Goal: Check status: Check status

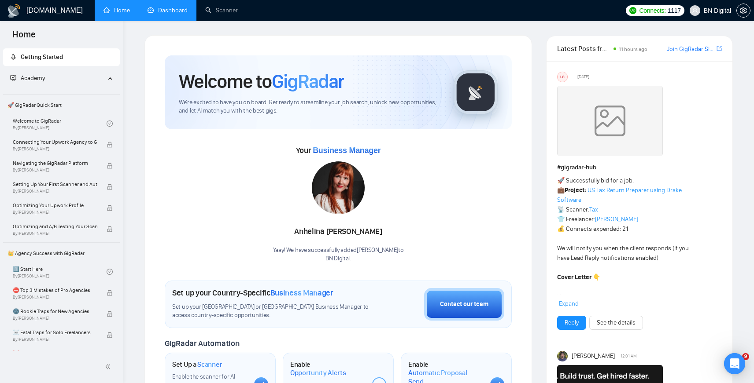
click at [157, 8] on link "Dashboard" at bounding box center [167, 10] width 40 height 7
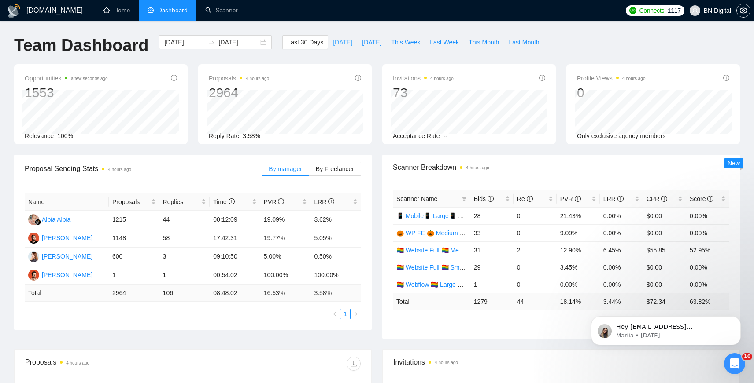
click at [333, 39] on span "[DATE]" at bounding box center [342, 42] width 19 height 10
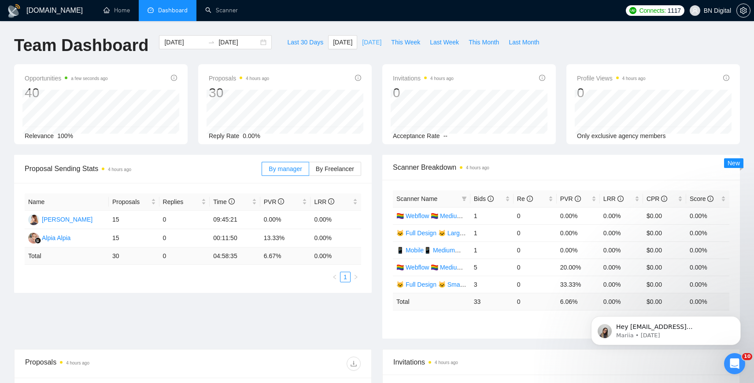
click at [367, 39] on span "[DATE]" at bounding box center [371, 42] width 19 height 10
type input "[DATE]"
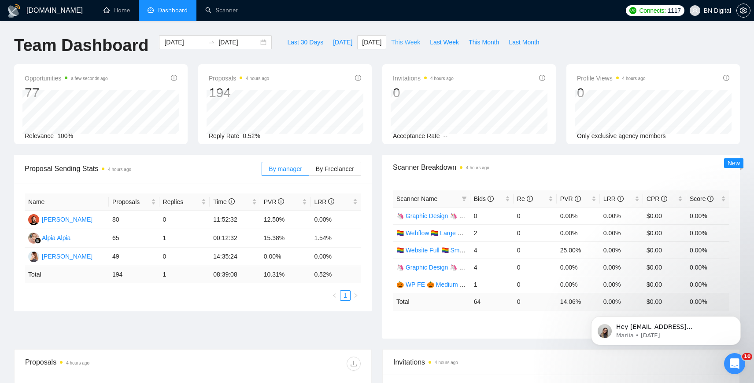
click at [403, 42] on span "This Week" at bounding box center [405, 42] width 29 height 10
type input "[DATE]"
click at [440, 44] on span "Last Week" at bounding box center [444, 42] width 29 height 10
type input "[DATE]"
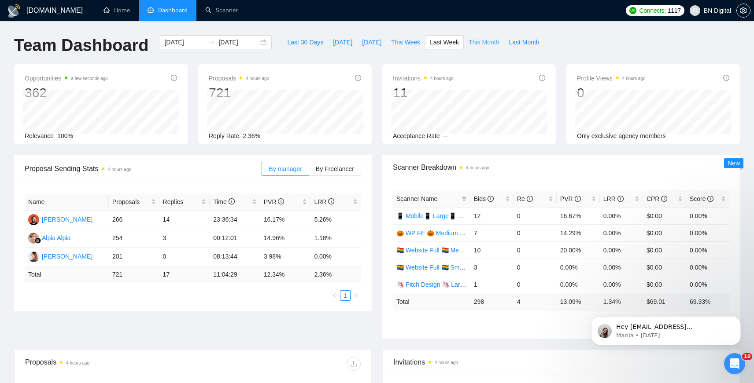
click at [482, 40] on span "This Month" at bounding box center [483, 42] width 30 height 10
type input "[DATE]"
click at [520, 43] on span "Last Month" at bounding box center [523, 42] width 30 height 10
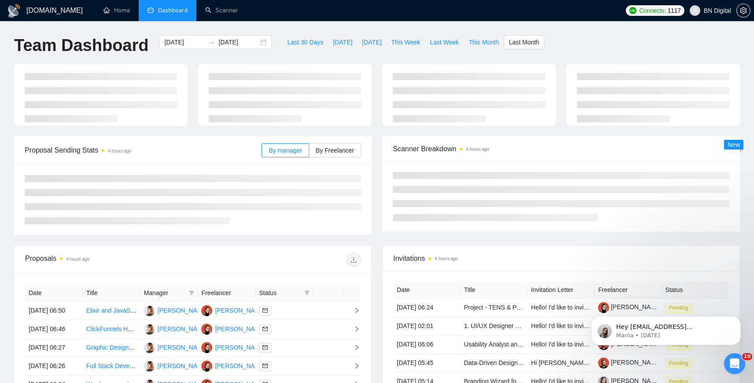
type input "[DATE]"
